Goal: Find specific page/section: Find specific page/section

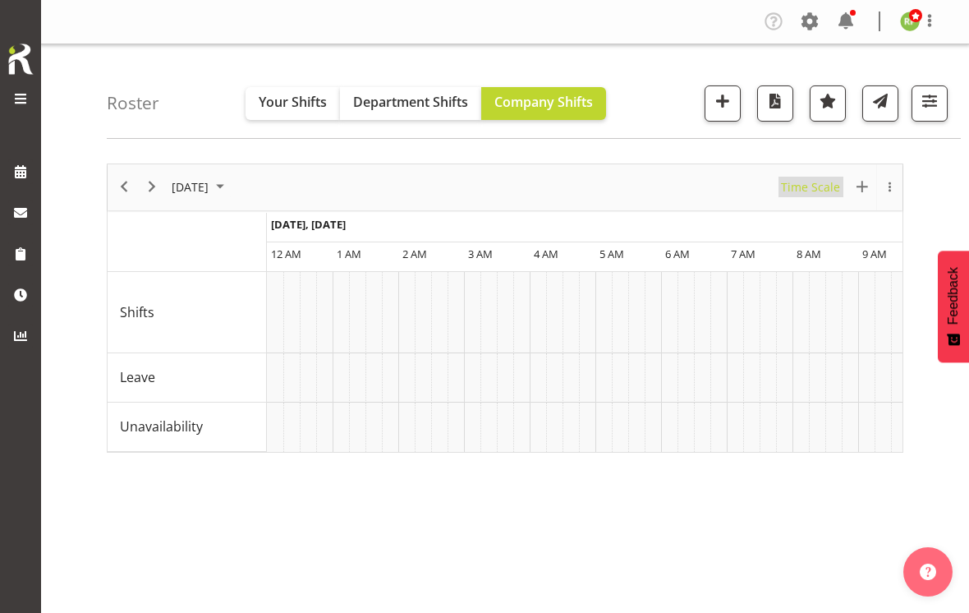
click at [812, 193] on span "Time Scale" at bounding box center [810, 187] width 62 height 21
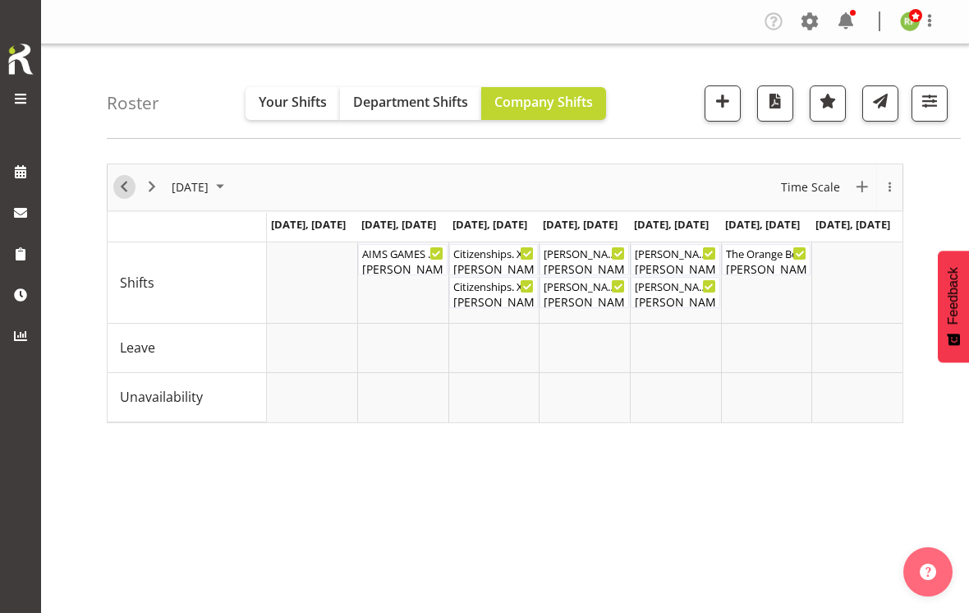
click at [133, 186] on span "Previous" at bounding box center [124, 187] width 20 height 21
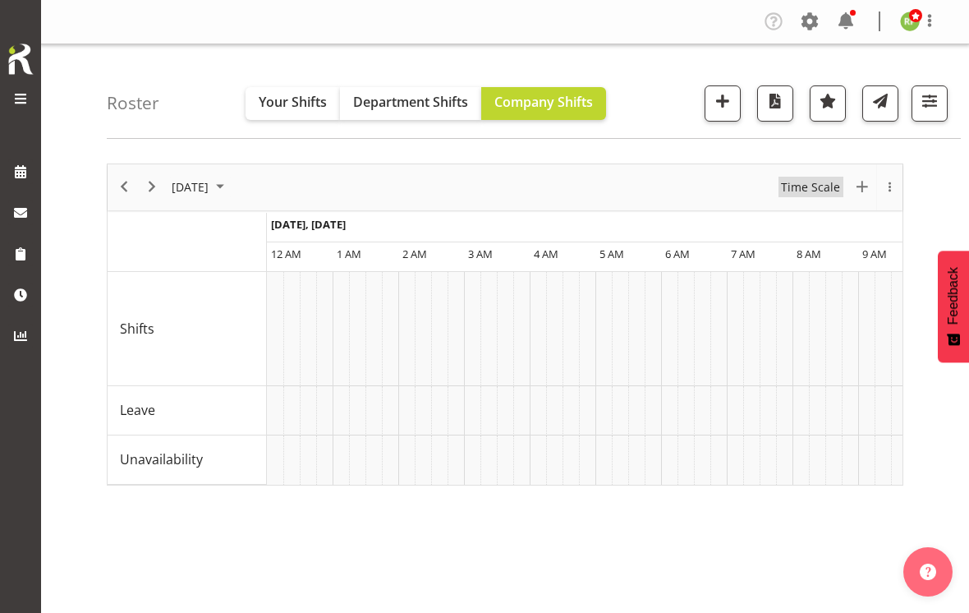
click at [811, 189] on span "Time Scale" at bounding box center [810, 187] width 62 height 21
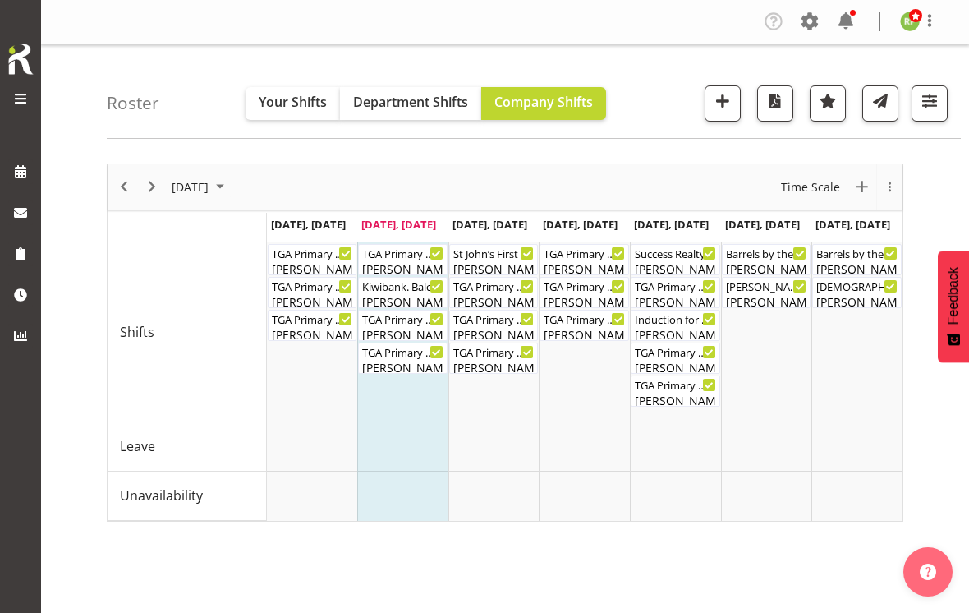
click at [810, 191] on span "Time Scale" at bounding box center [810, 187] width 62 height 21
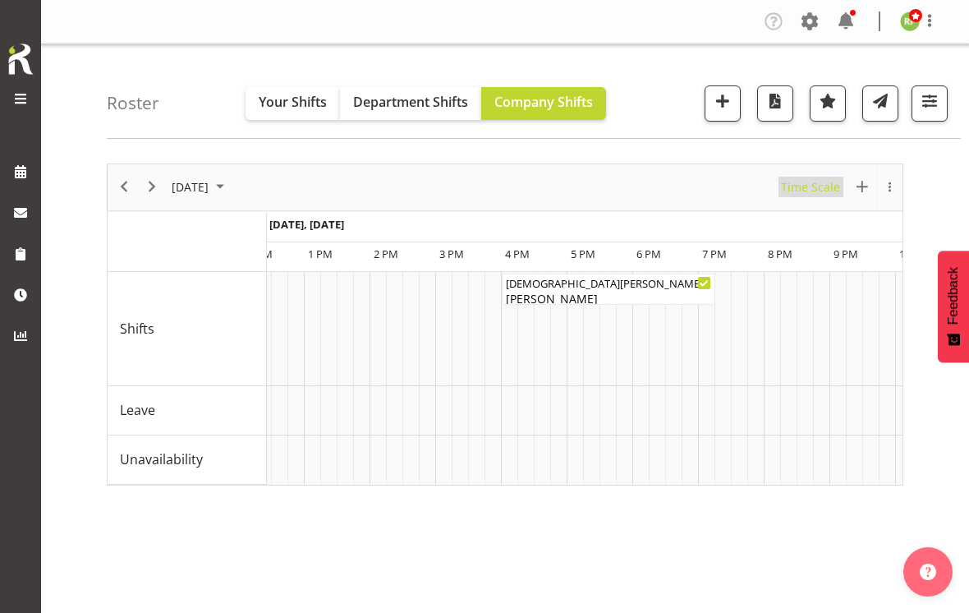
scroll to position [0, 10280]
click at [162, 191] on button "Next" at bounding box center [152, 187] width 22 height 24
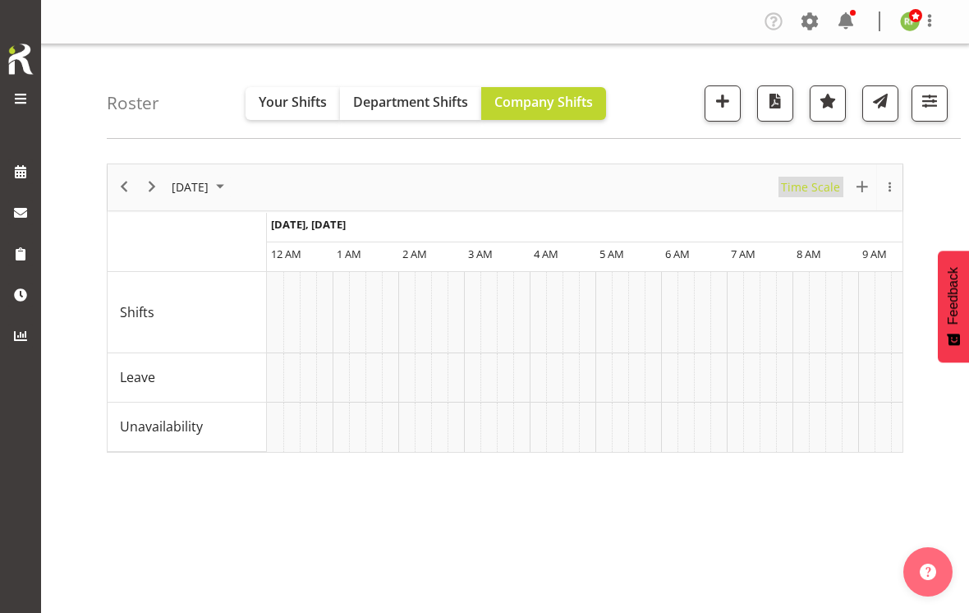
click at [813, 190] on span "Time Scale" at bounding box center [810, 187] width 62 height 21
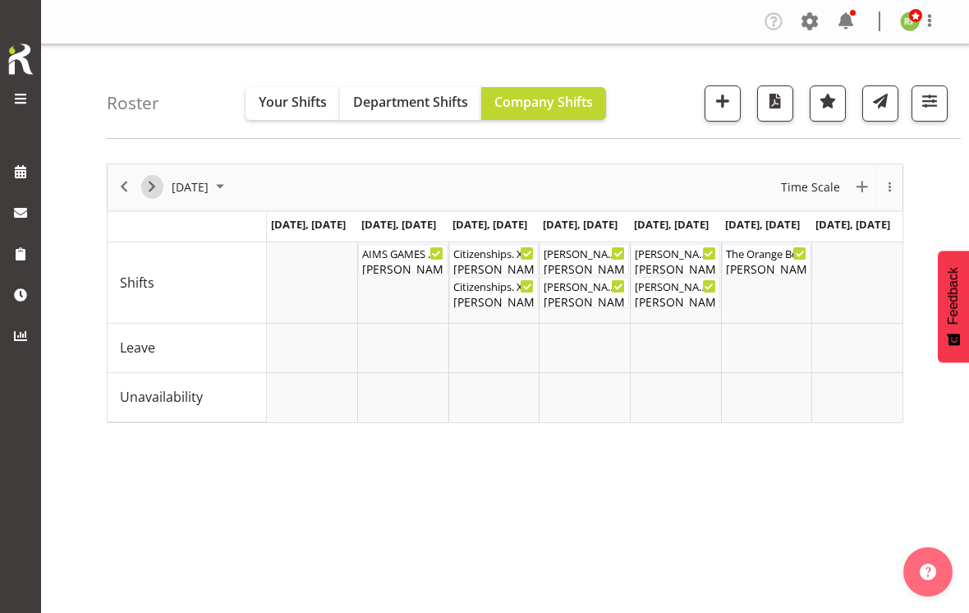
click at [154, 186] on span "Next" at bounding box center [152, 187] width 20 height 21
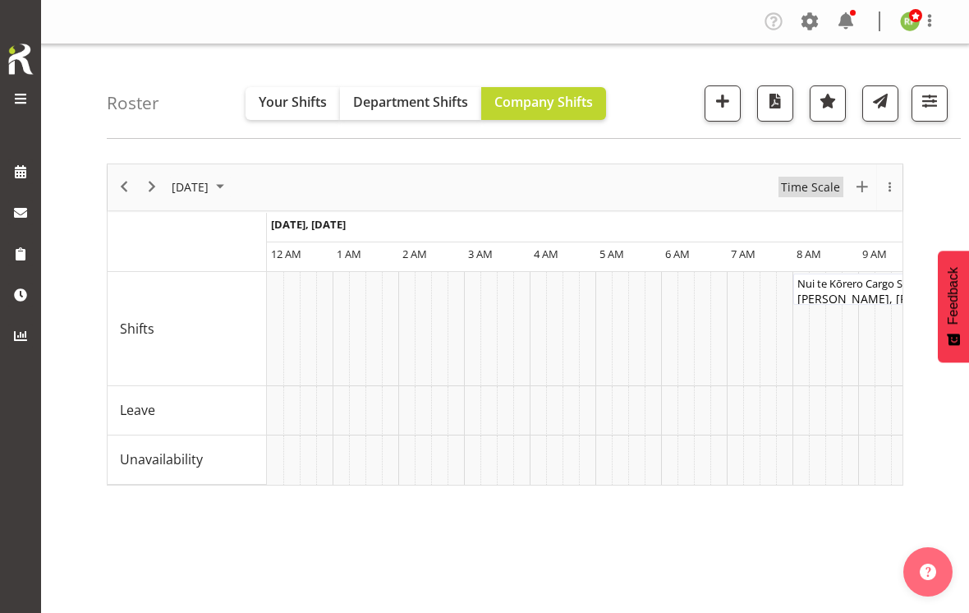
click at [808, 180] on span "Time Scale" at bounding box center [810, 187] width 62 height 21
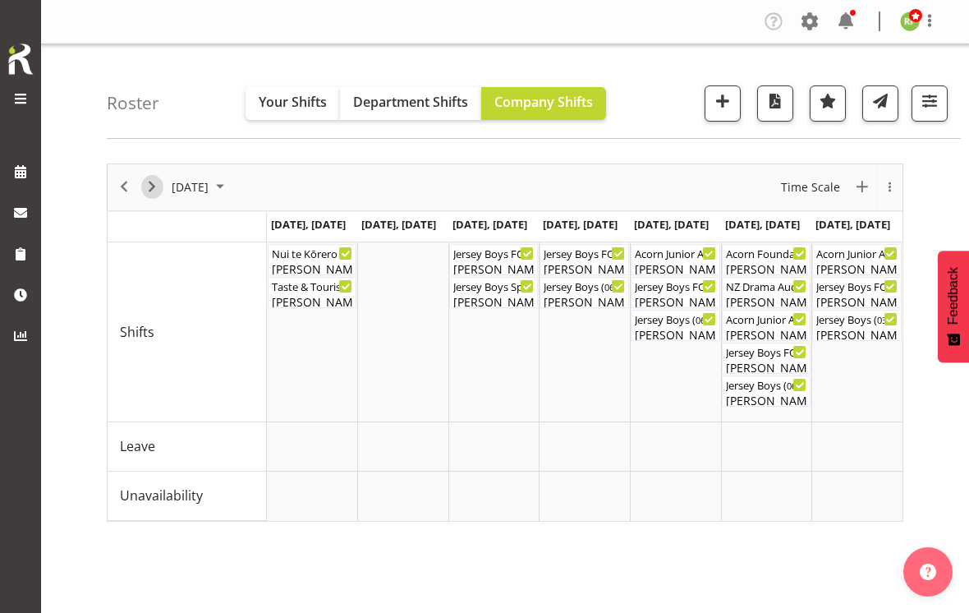
click at [154, 194] on span "Next" at bounding box center [152, 187] width 20 height 21
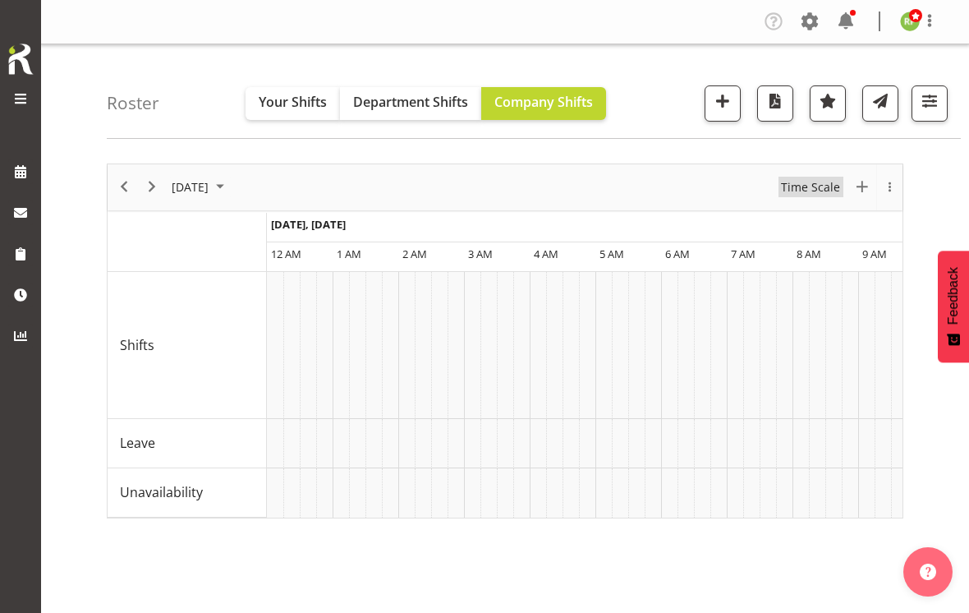
click at [813, 192] on span "Time Scale" at bounding box center [810, 187] width 62 height 21
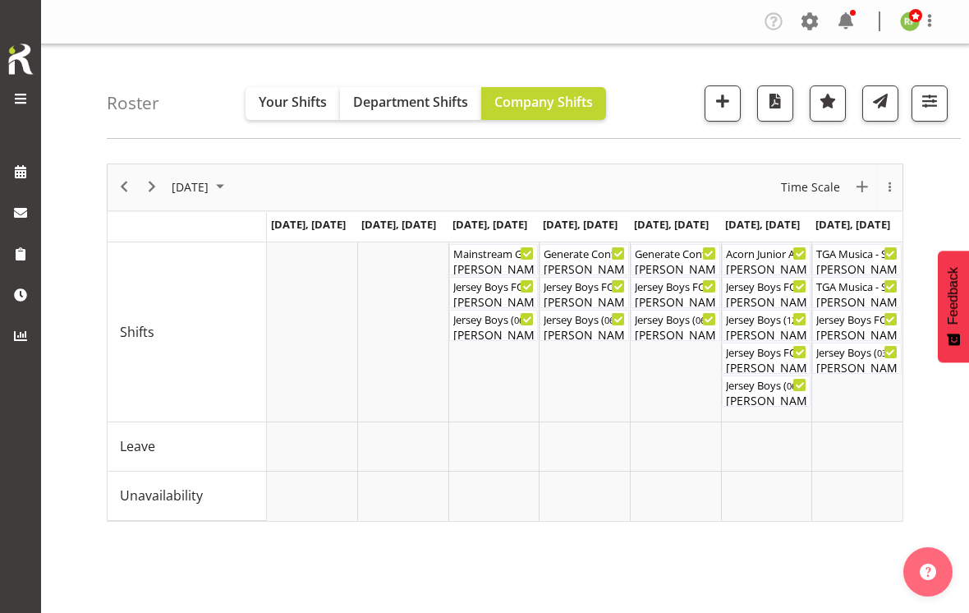
click at [811, 187] on span "Time Scale" at bounding box center [810, 187] width 62 height 21
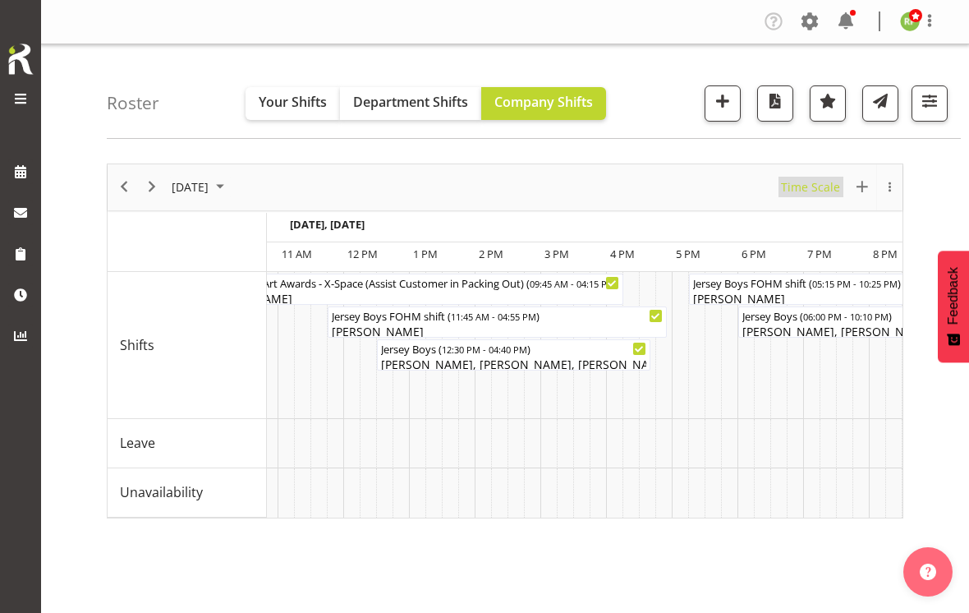
scroll to position [0, 8714]
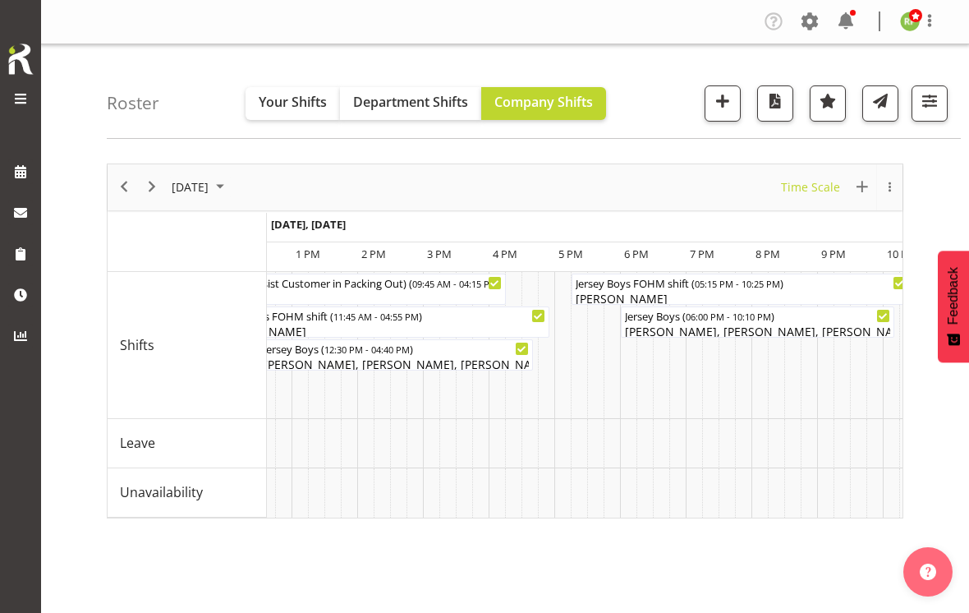
click at [929, 19] on span at bounding box center [930, 21] width 20 height 20
click at [837, 91] on link "Log Out" at bounding box center [861, 86] width 158 height 30
